Goal: Information Seeking & Learning: Learn about a topic

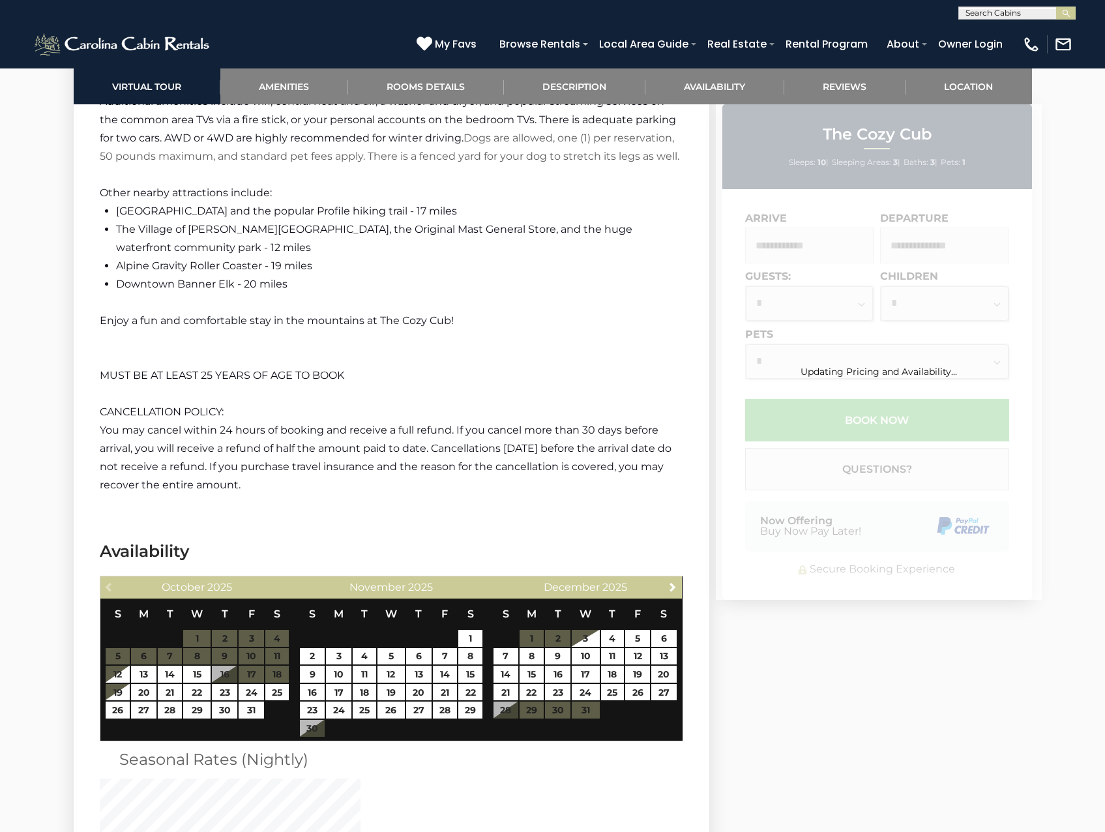
scroll to position [2413, 0]
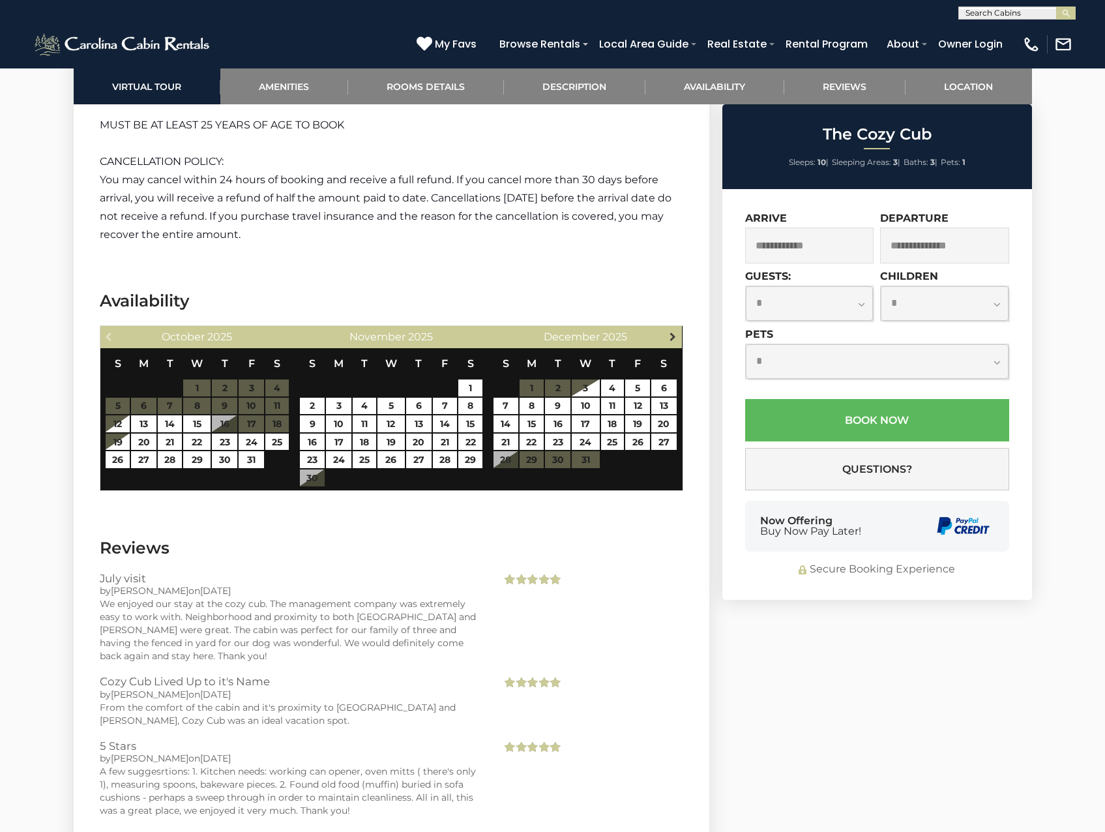
click at [668, 339] on span "Next" at bounding box center [673, 336] width 10 height 10
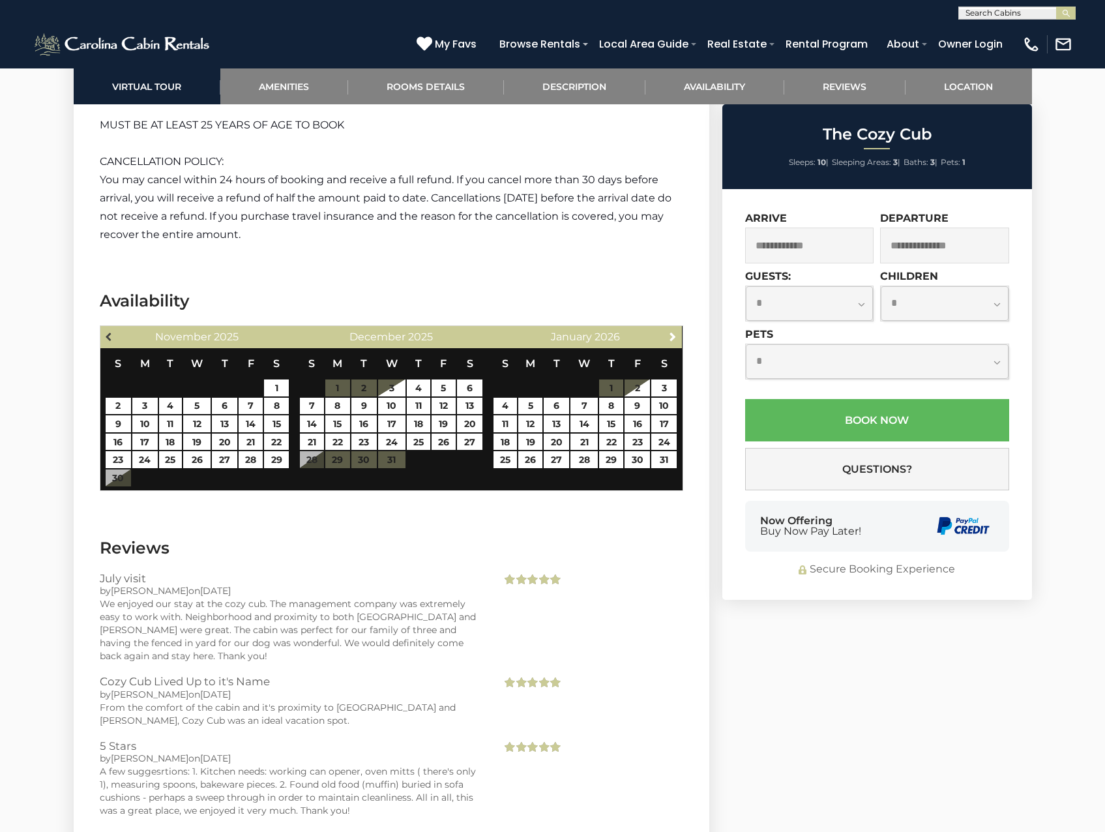
click at [115, 335] on link "Previous" at bounding box center [110, 336] width 16 height 16
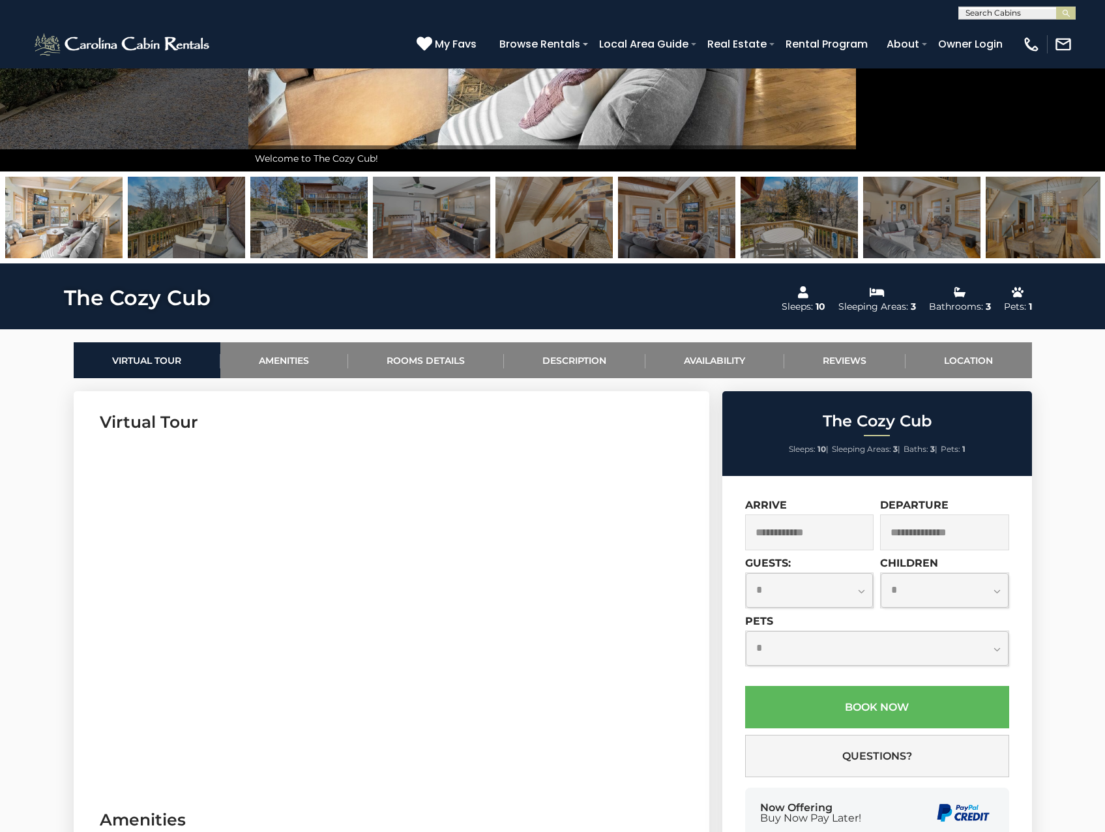
scroll to position [0, 0]
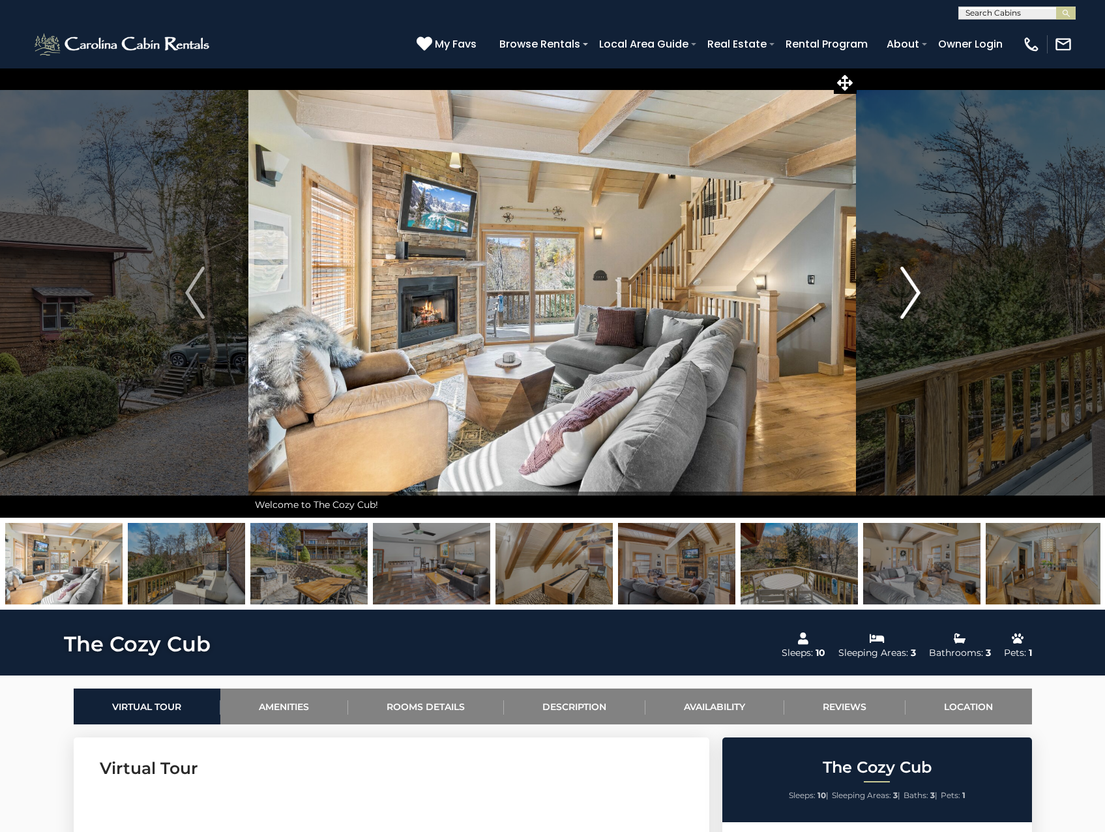
click at [888, 299] on button "Next" at bounding box center [911, 293] width 108 height 450
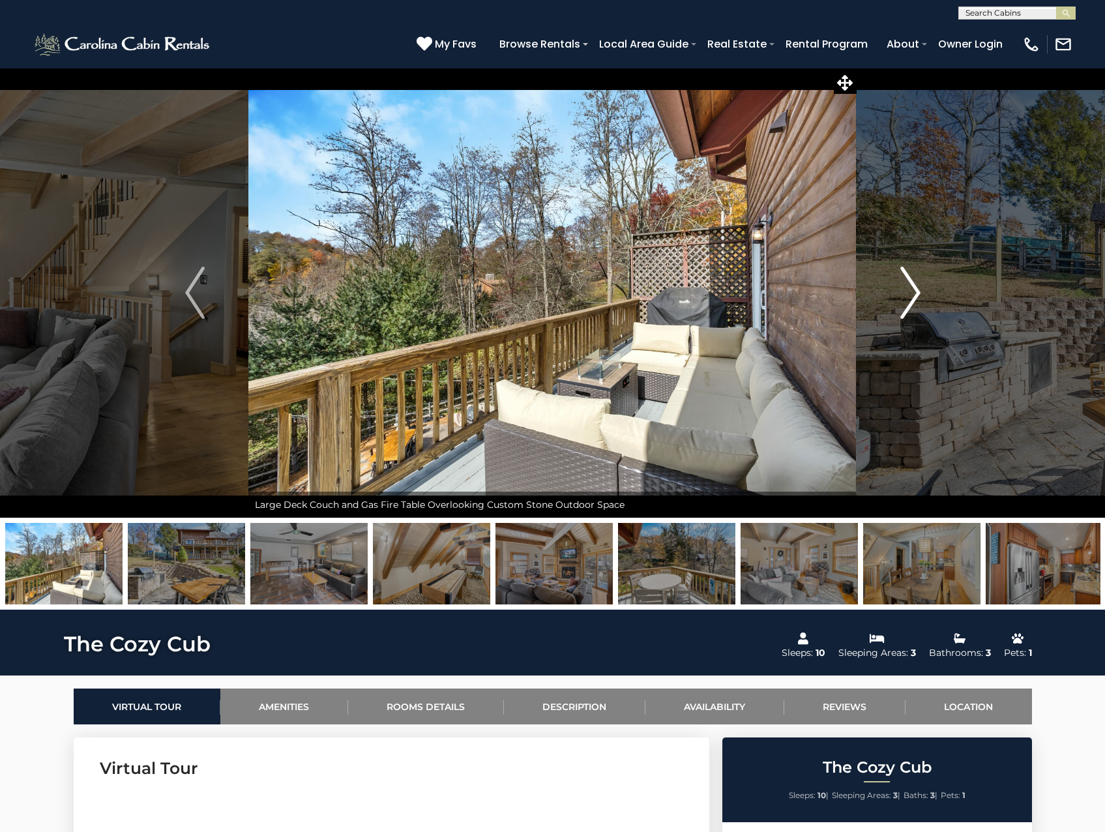
click at [889, 299] on button "Next" at bounding box center [911, 293] width 108 height 450
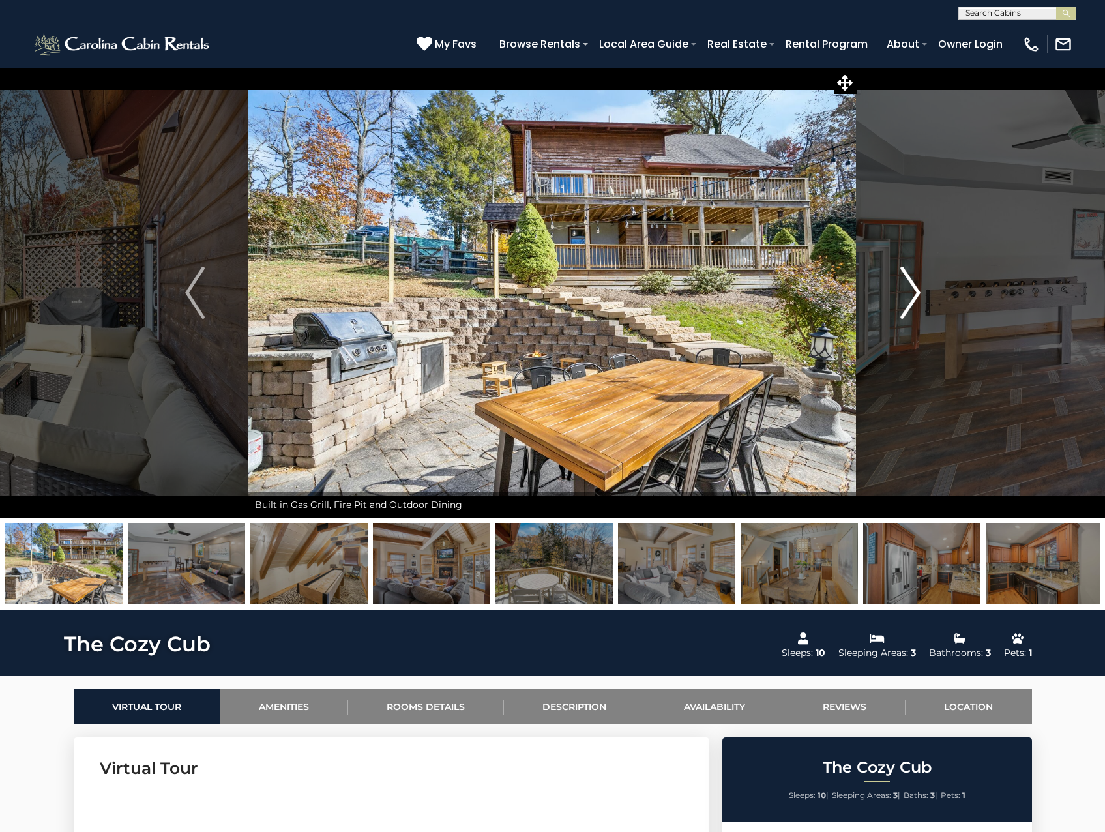
click at [889, 299] on button "Next" at bounding box center [911, 293] width 108 height 450
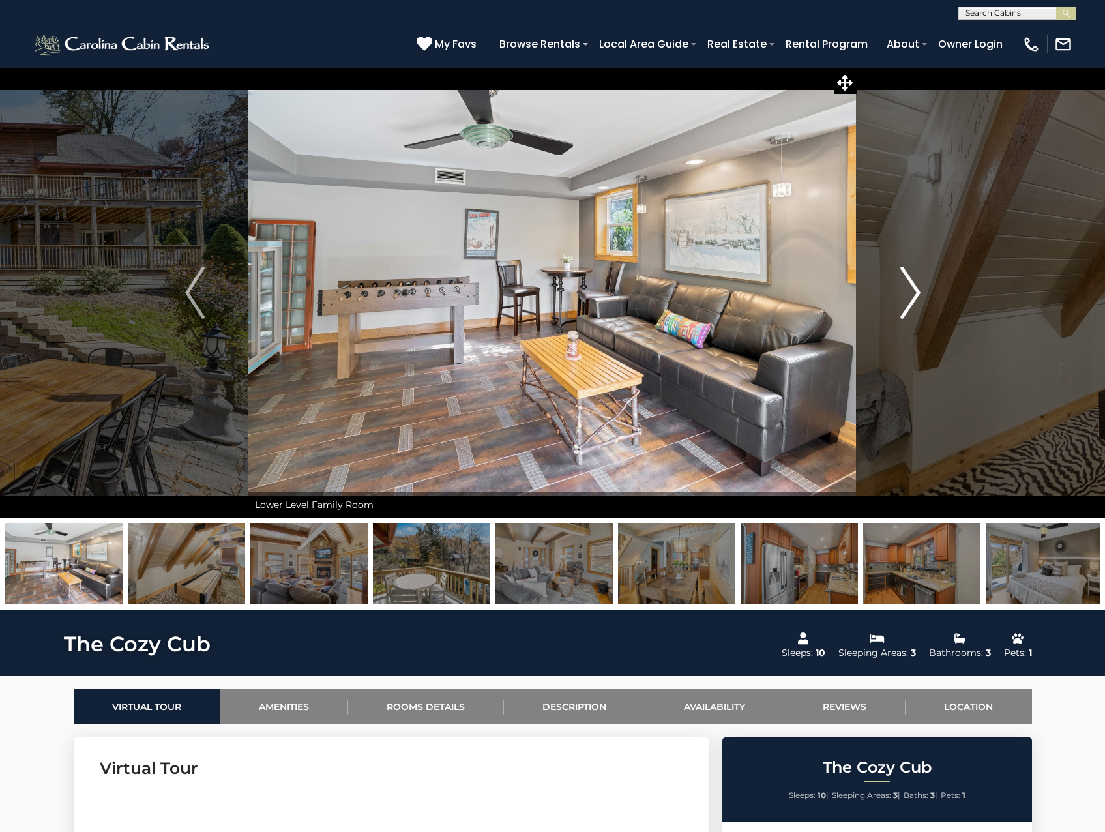
click at [889, 299] on button "Next" at bounding box center [911, 293] width 108 height 450
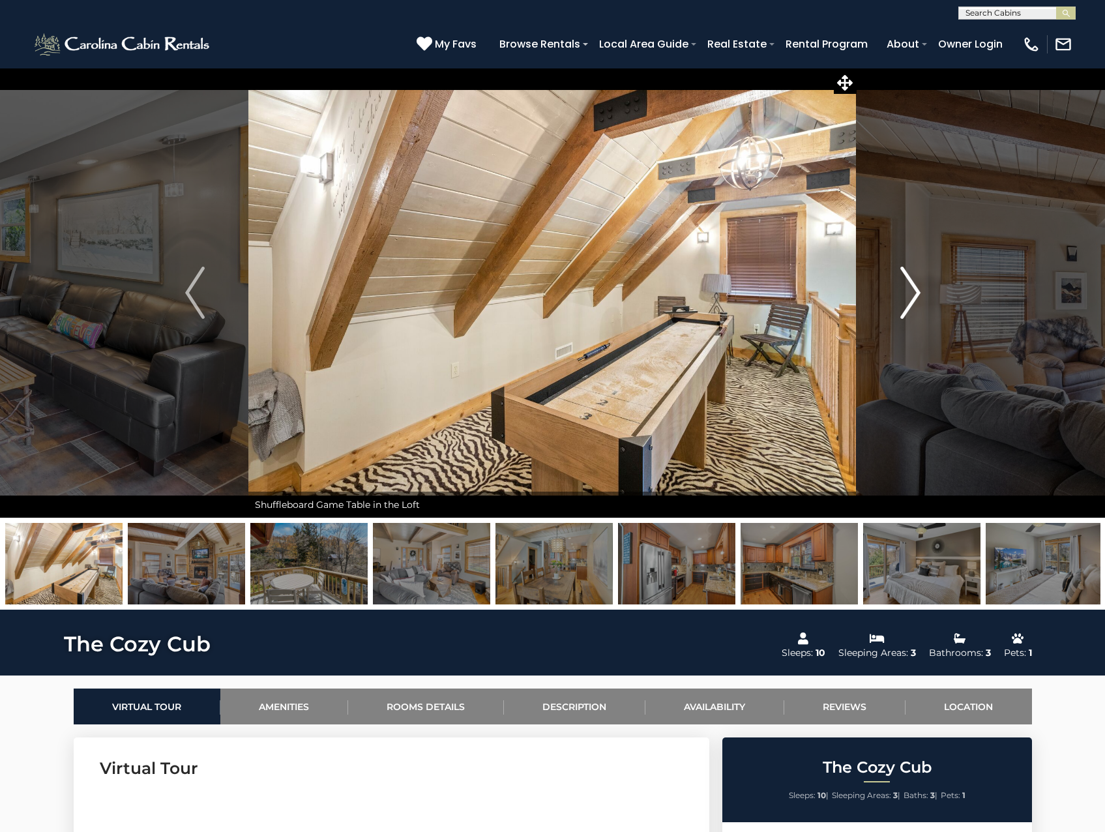
click at [889, 299] on button "Next" at bounding box center [911, 293] width 108 height 450
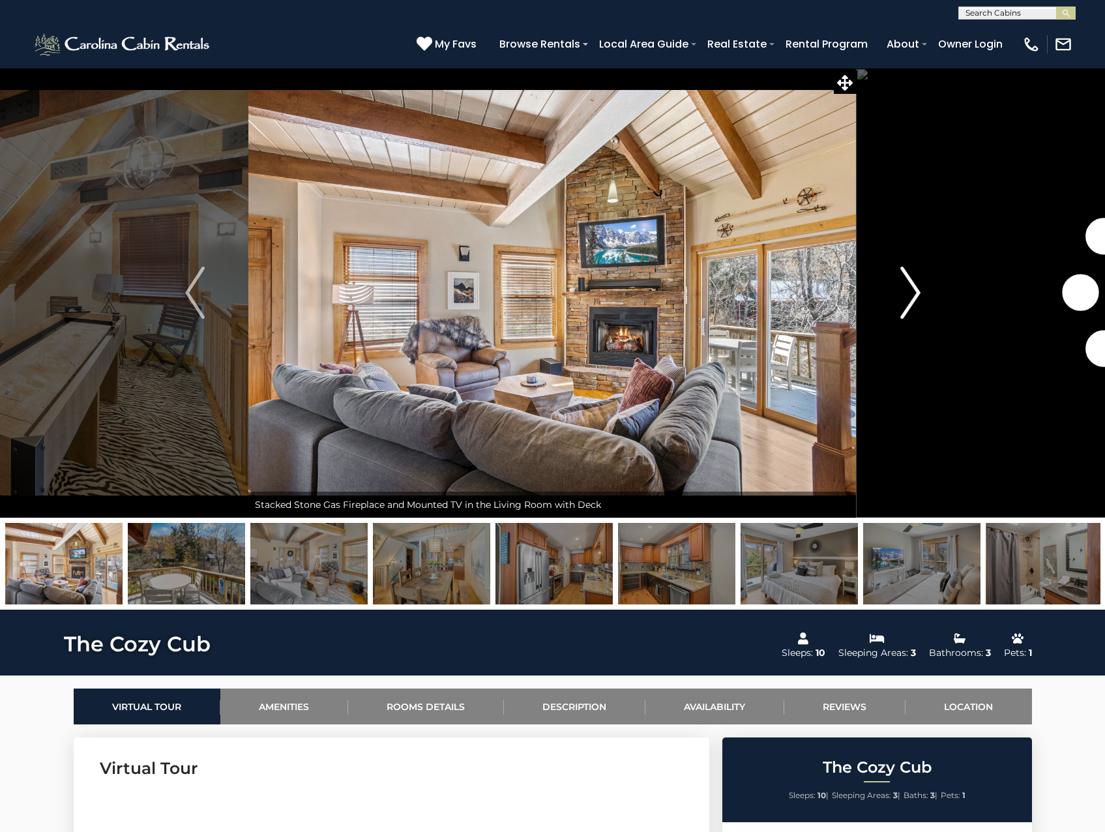
click at [889, 299] on button "Next" at bounding box center [911, 293] width 108 height 450
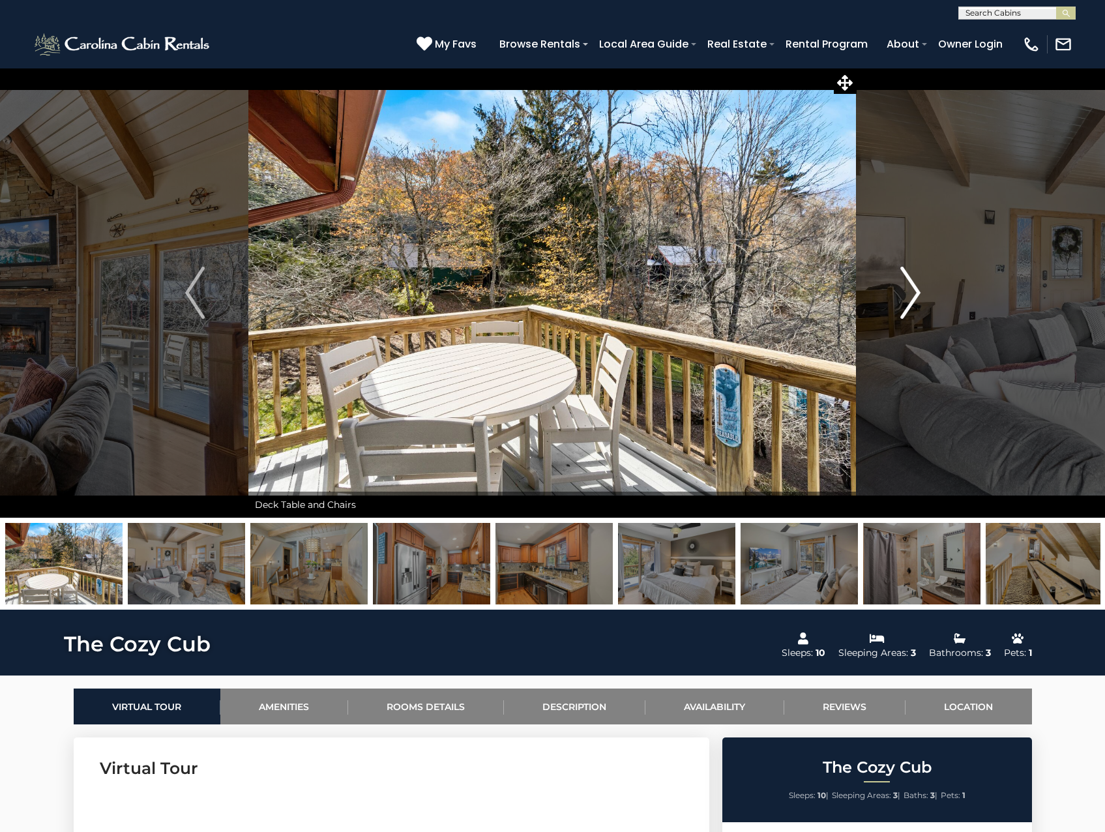
click at [889, 299] on button "Next" at bounding box center [911, 293] width 108 height 450
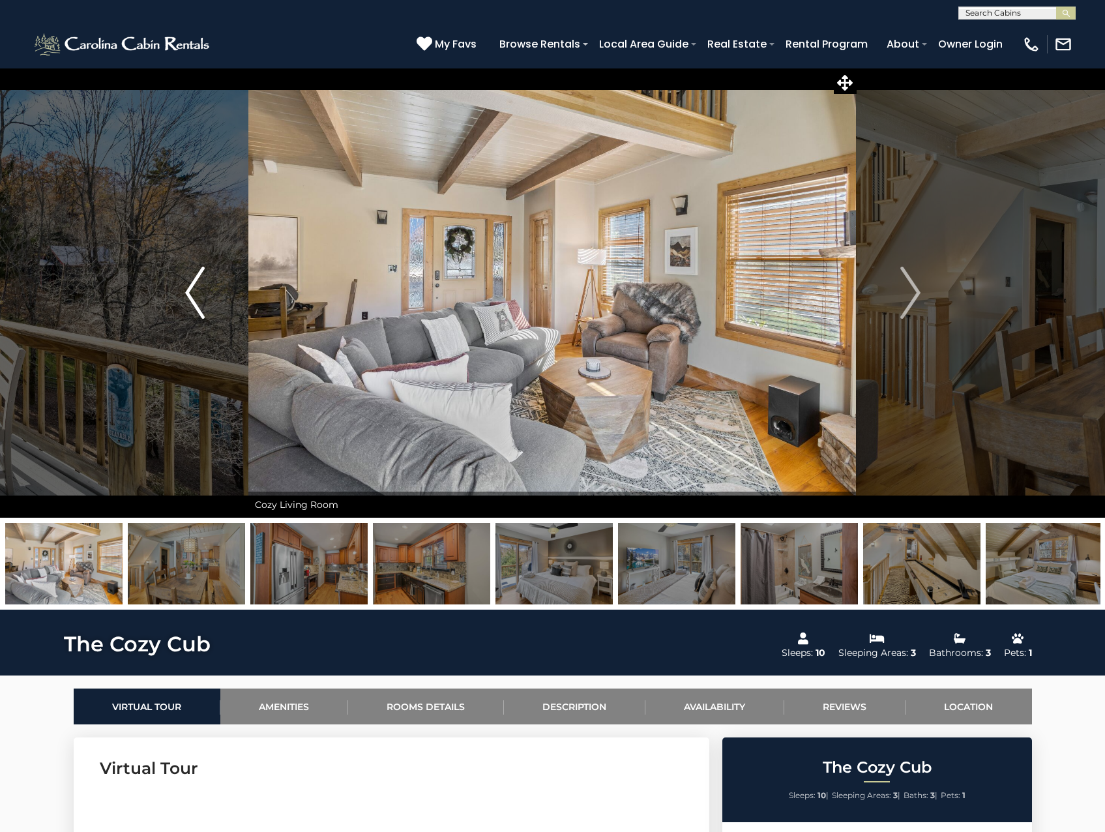
click at [181, 295] on button "Previous" at bounding box center [195, 293] width 108 height 450
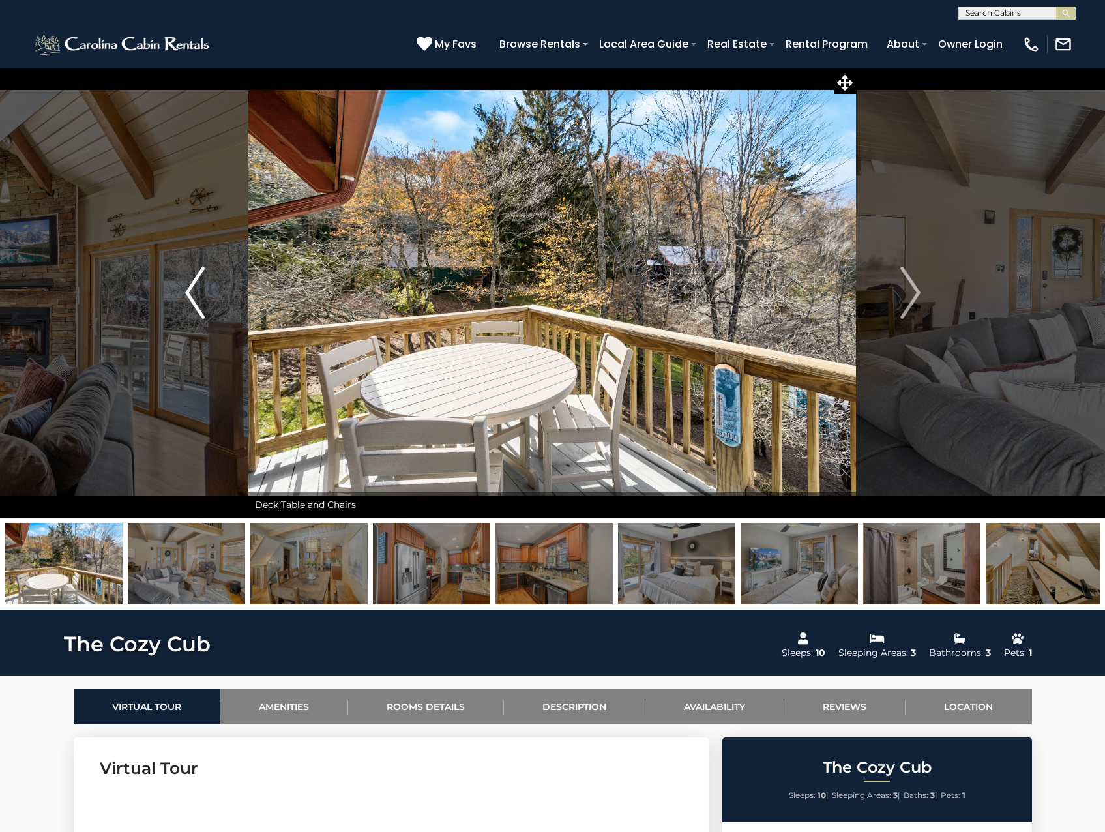
click at [182, 297] on button "Previous" at bounding box center [195, 293] width 108 height 450
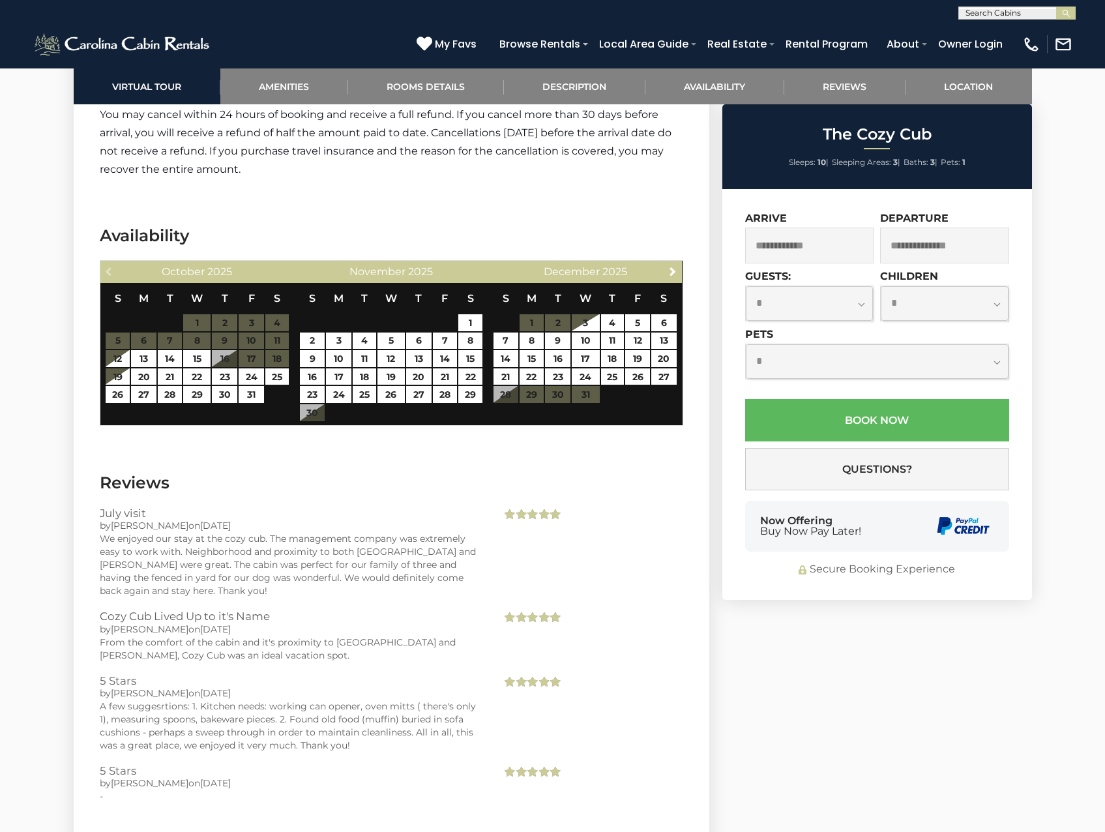
scroll to position [2739, 0]
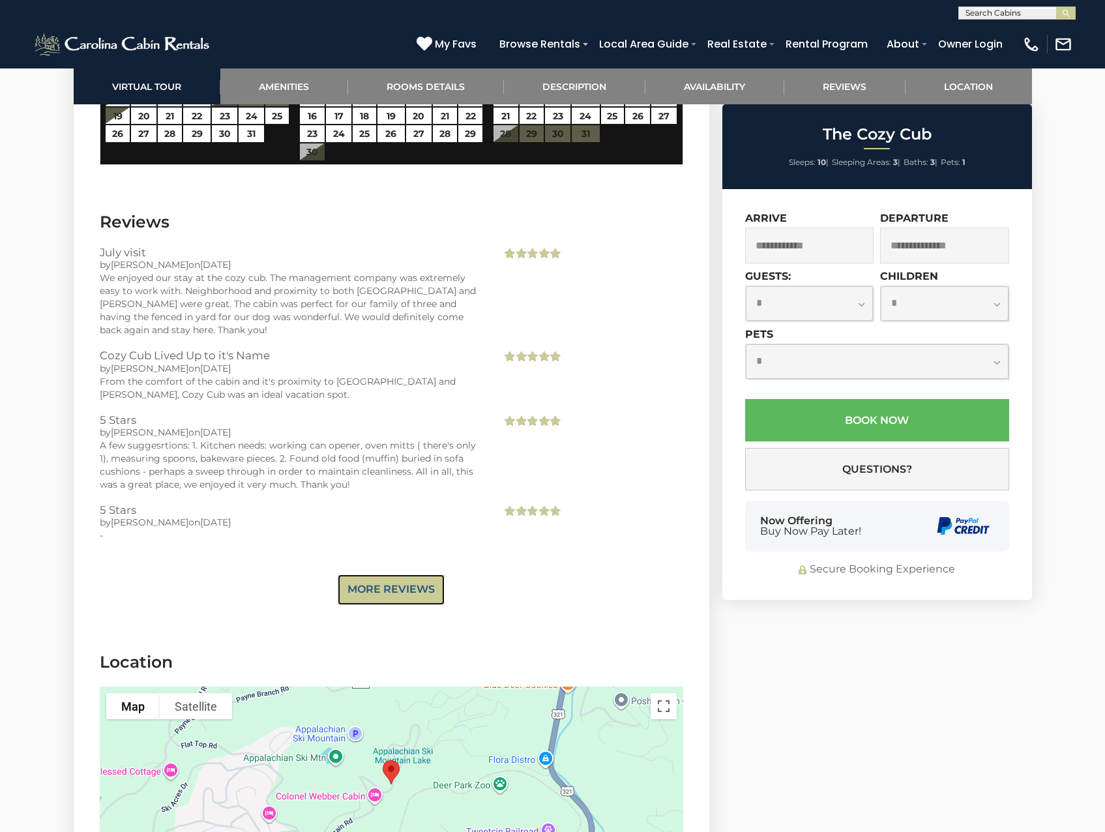
drag, startPoint x: 419, startPoint y: 582, endPoint x: 423, endPoint y: 576, distance: 7.6
click at [420, 582] on link "More Reviews" at bounding box center [391, 590] width 107 height 31
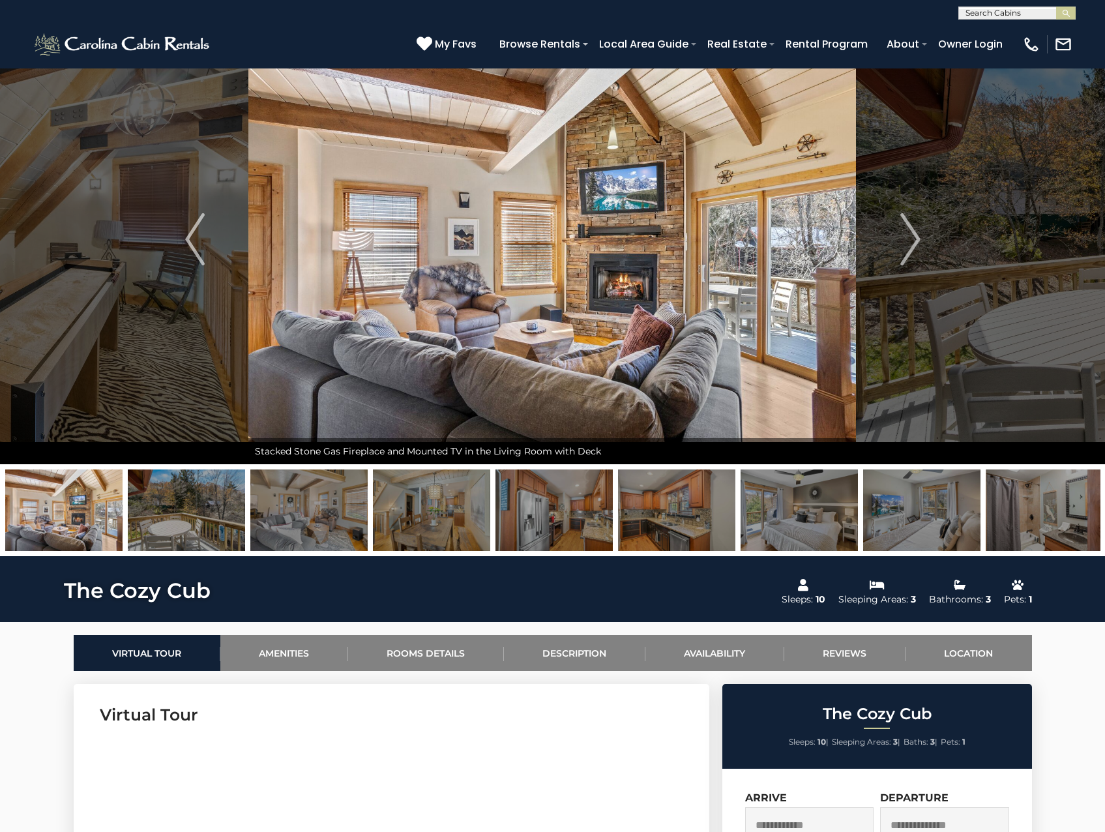
scroll to position [0, 0]
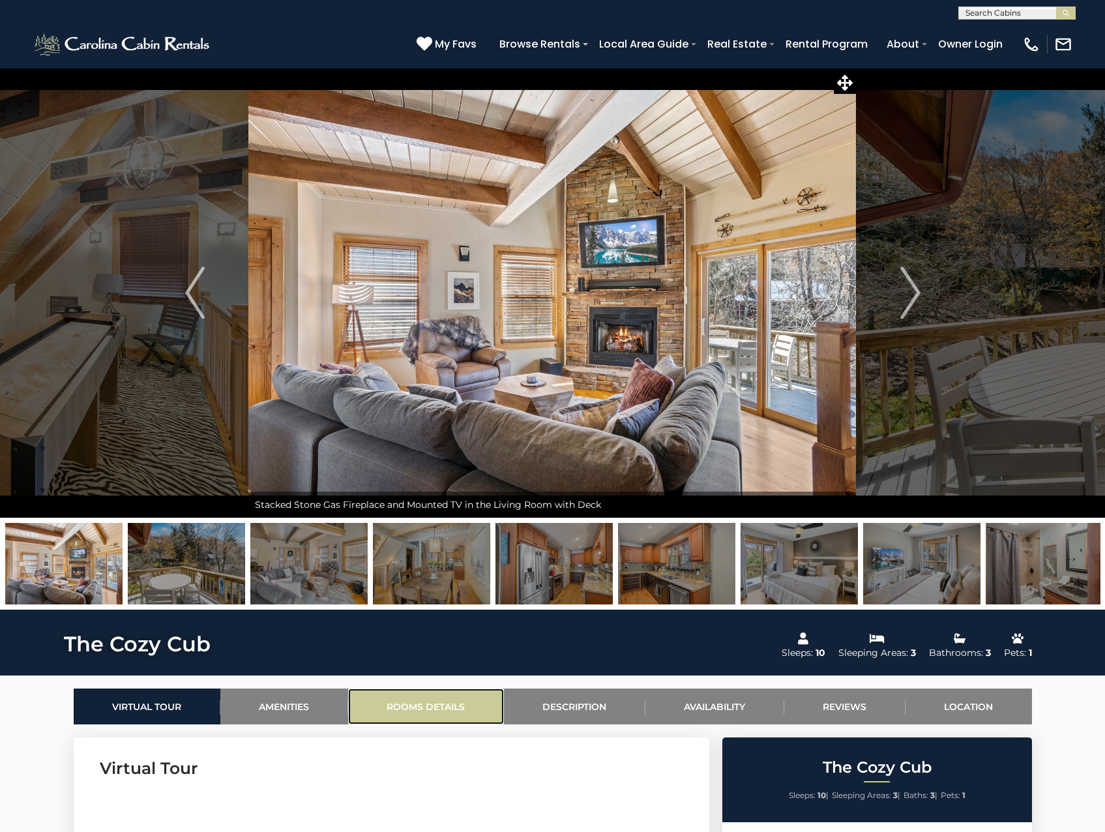
click at [393, 710] on link "Rooms Details" at bounding box center [426, 707] width 156 height 36
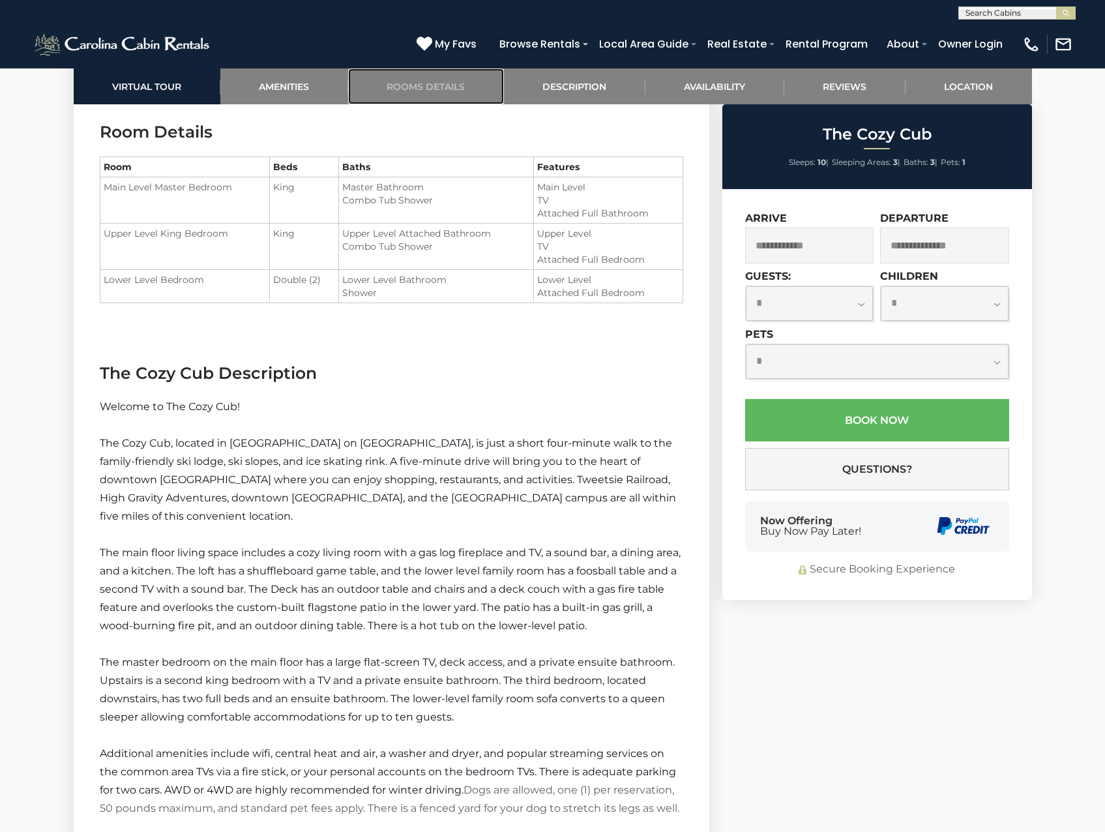
scroll to position [1513, 0]
click at [498, 702] on p "The master bedroom on the main floor has a large flat-screen TV, deck access, a…" at bounding box center [392, 687] width 584 height 73
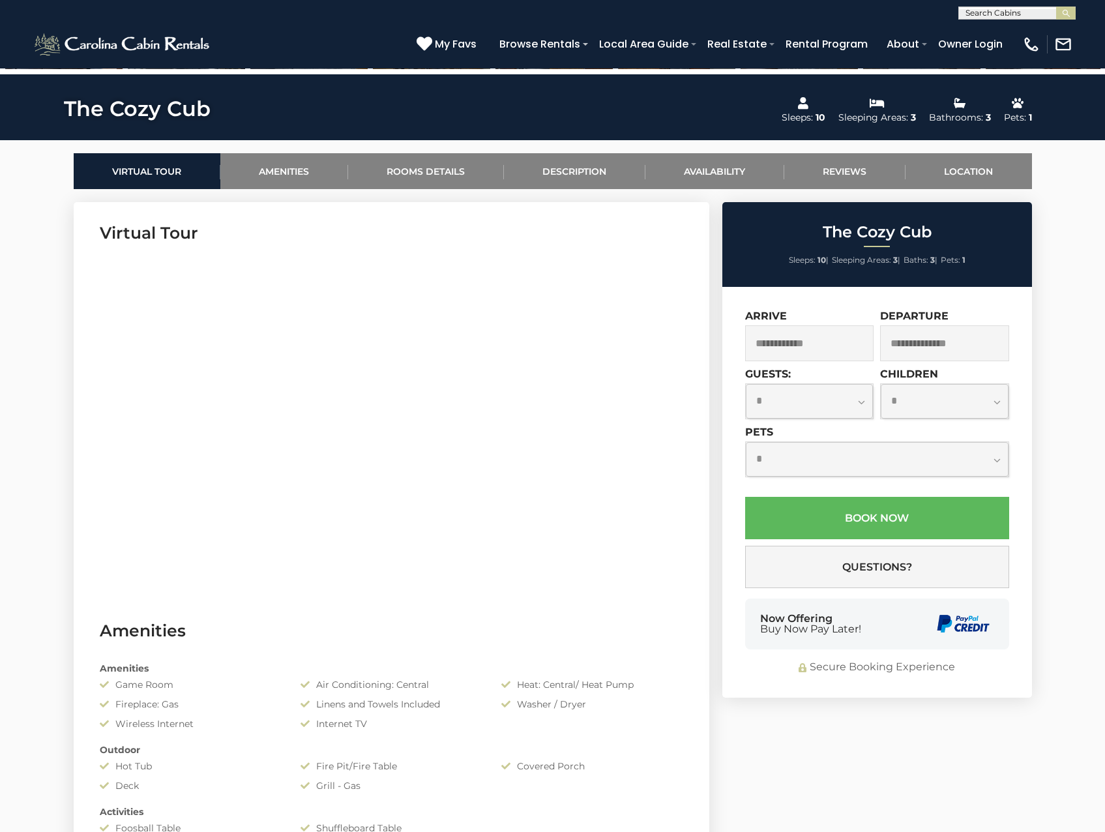
scroll to position [0, 0]
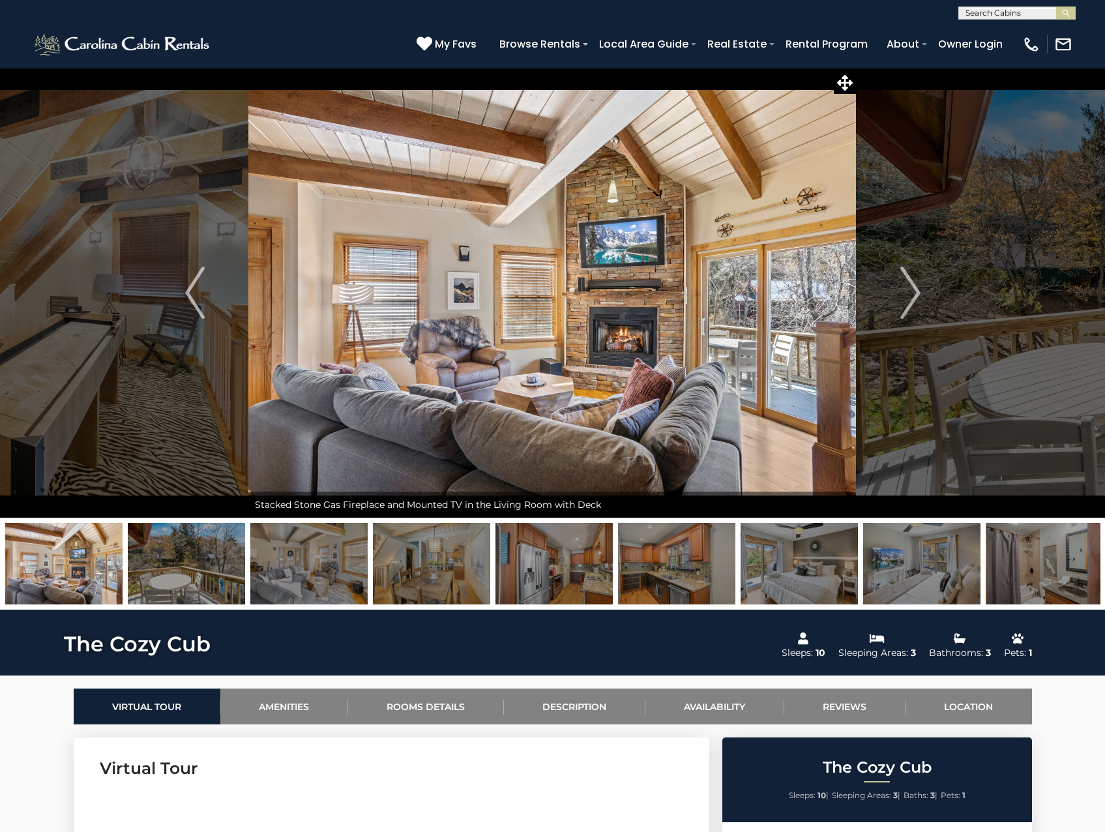
drag, startPoint x: 513, startPoint y: 734, endPoint x: 501, endPoint y: 506, distance: 228.6
click at [291, 708] on link "Amenities" at bounding box center [284, 707] width 128 height 36
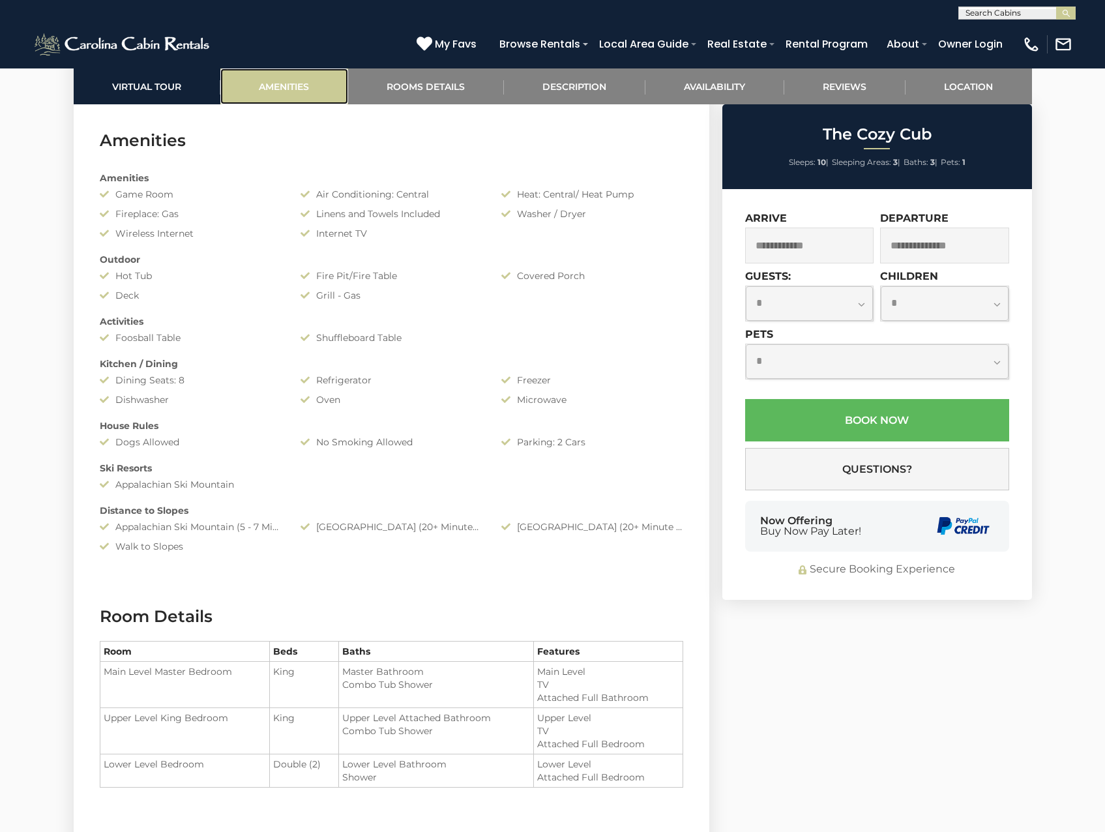
scroll to position [1037, 0]
